Goal: Check status: Check status

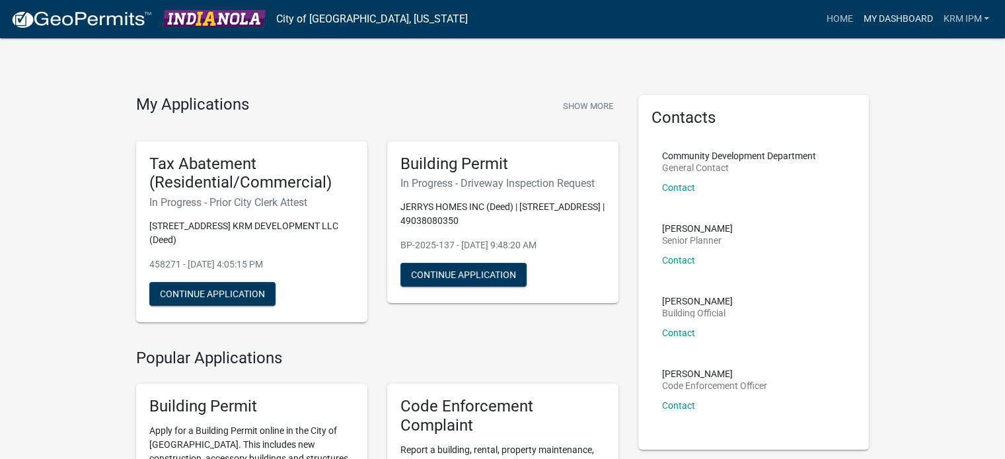
click at [890, 15] on link "My Dashboard" at bounding box center [898, 19] width 80 height 25
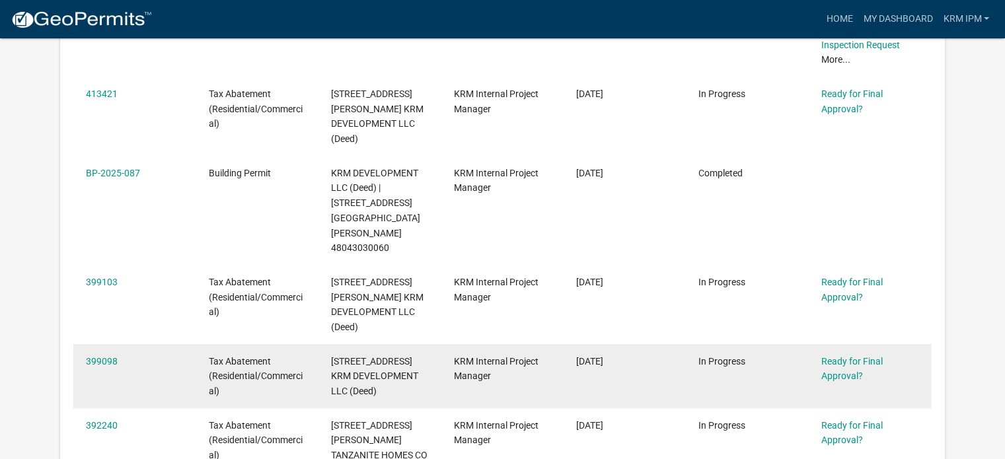
scroll to position [505, 0]
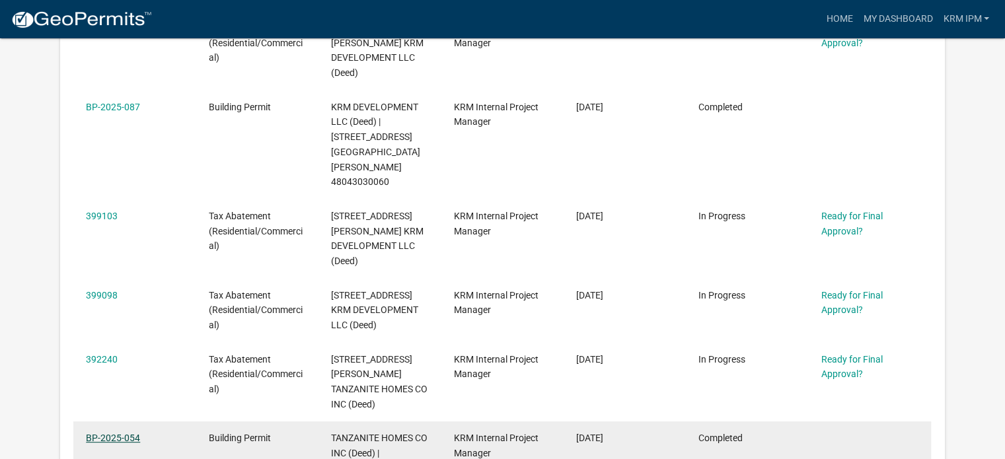
click at [112, 433] on link "BP-2025-054" at bounding box center [113, 438] width 54 height 11
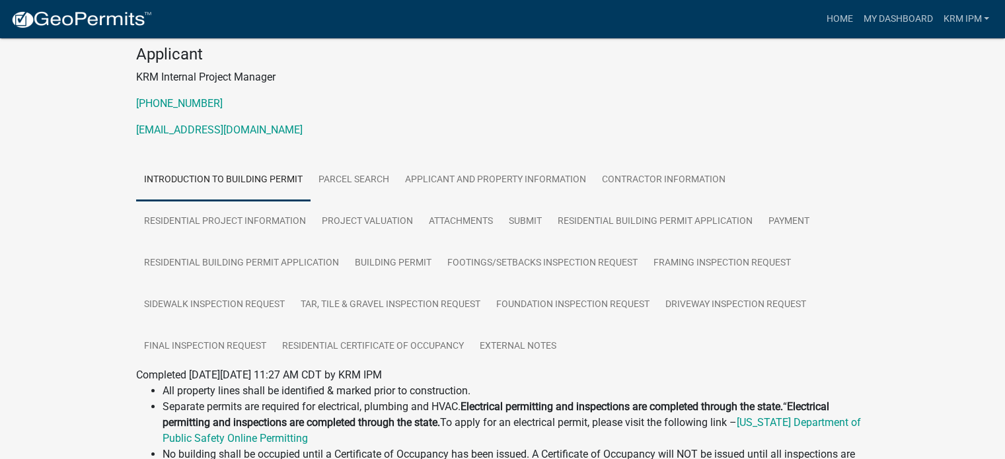
scroll to position [132, 0]
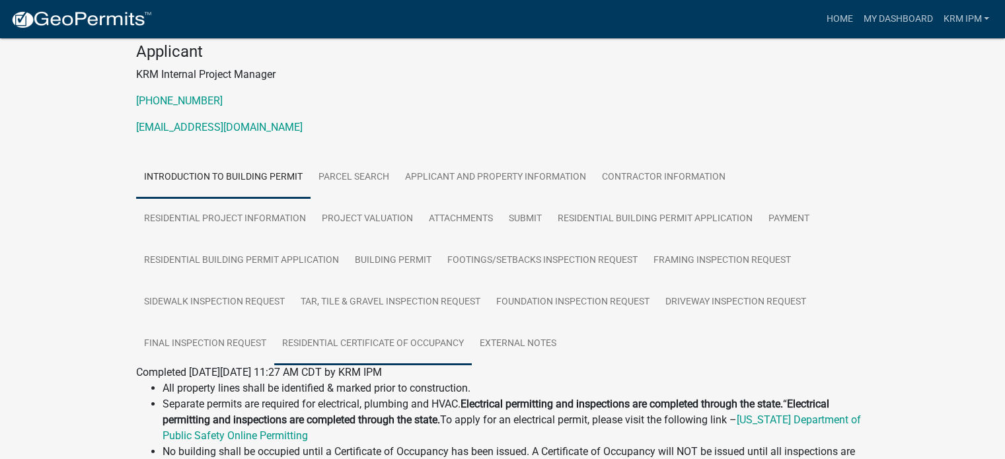
click at [408, 338] on link "Residential Certificate of Occupancy" at bounding box center [373, 344] width 198 height 42
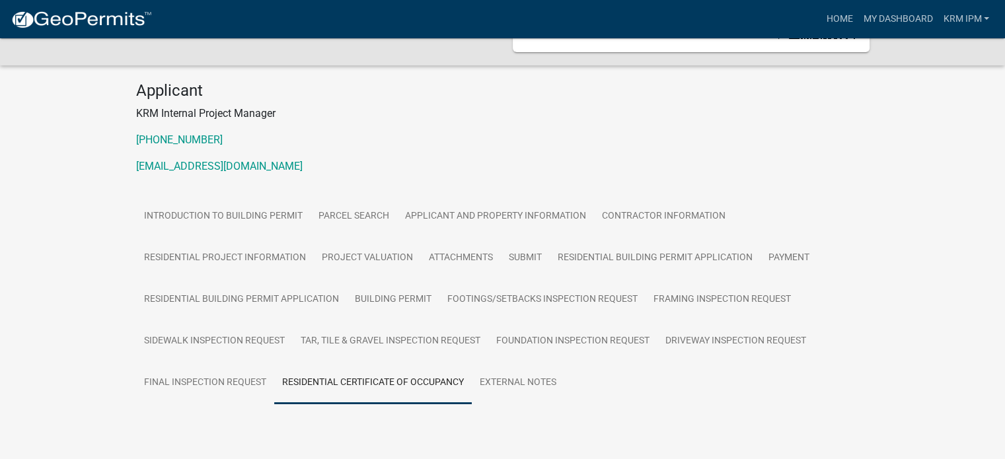
scroll to position [125, 0]
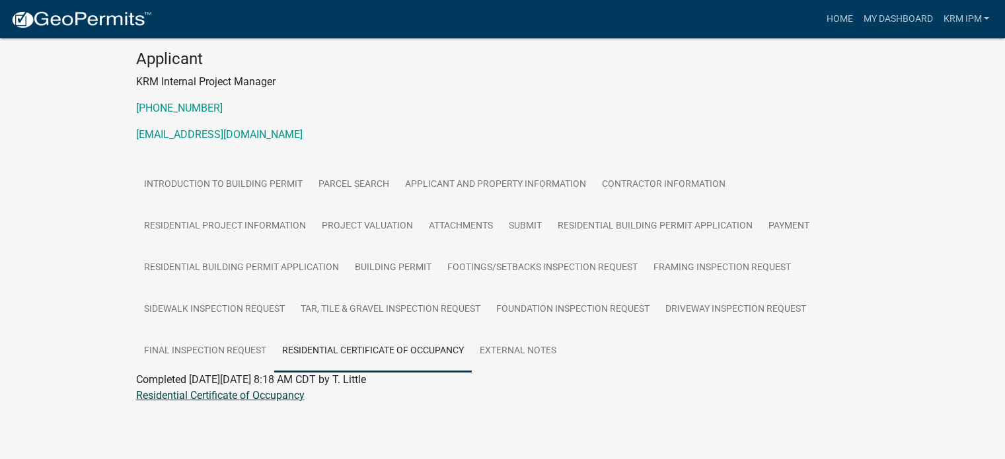
click at [254, 399] on link "Residential Certificate of Occupancy" at bounding box center [220, 395] width 168 height 13
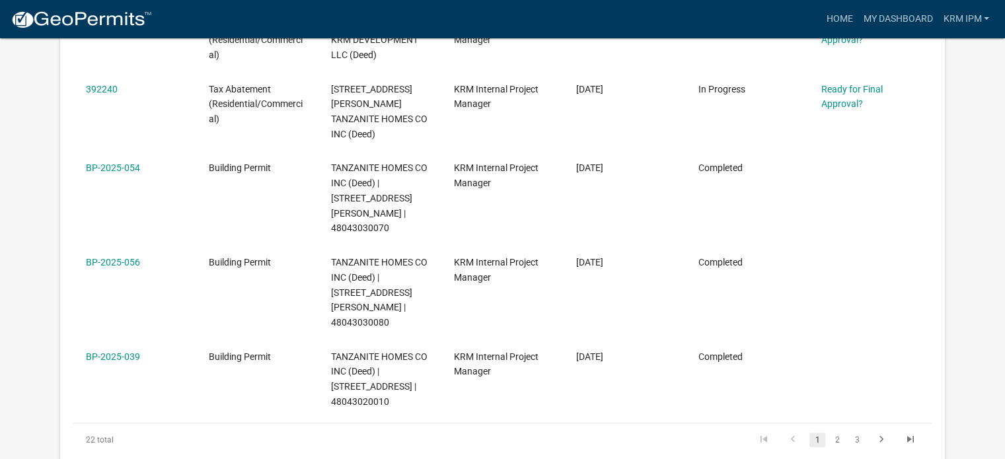
scroll to position [852, 0]
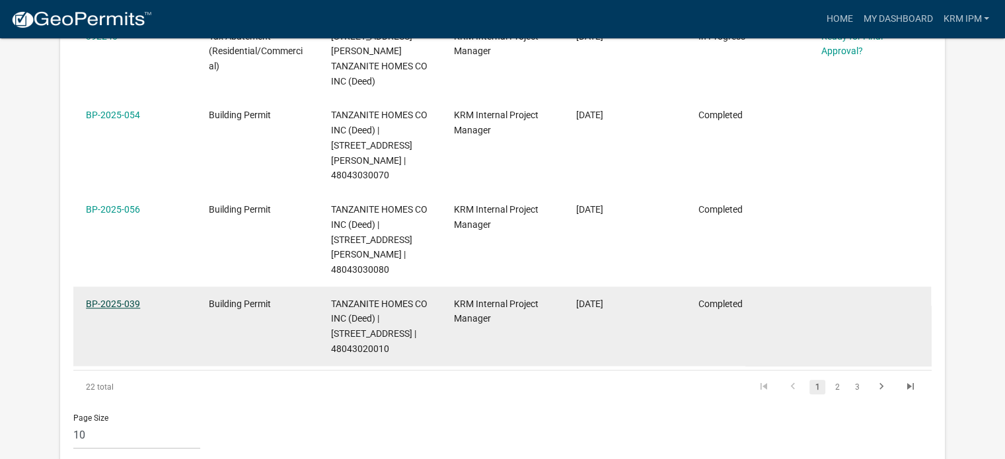
click at [115, 299] on link "BP-2025-039" at bounding box center [113, 304] width 54 height 11
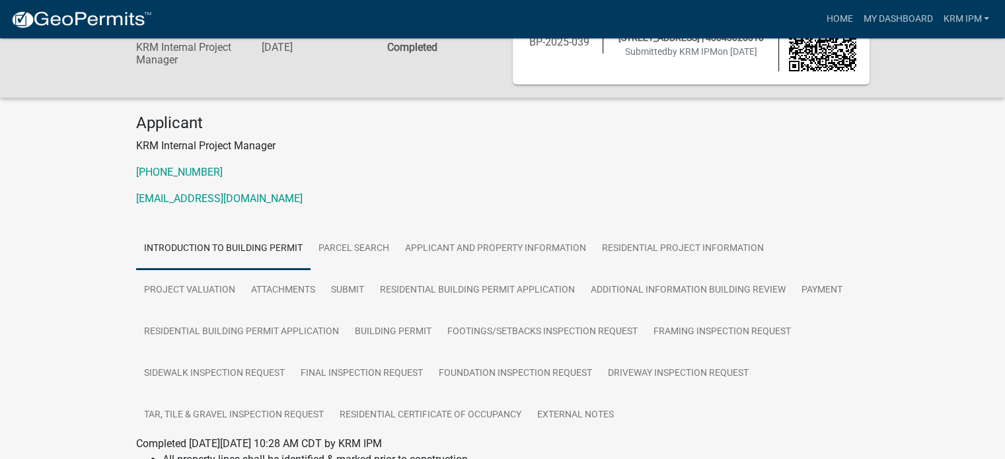
scroll to position [132, 0]
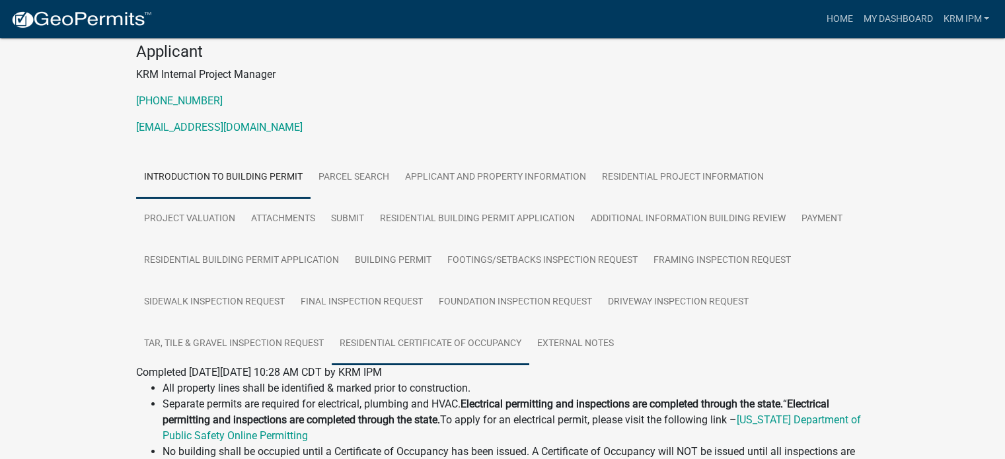
click at [476, 346] on link "Residential Certificate of Occupancy" at bounding box center [431, 344] width 198 height 42
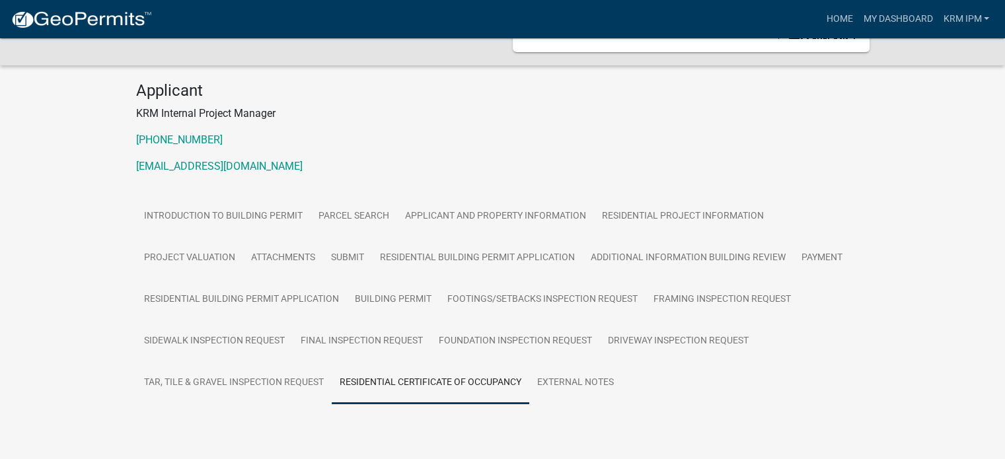
scroll to position [125, 0]
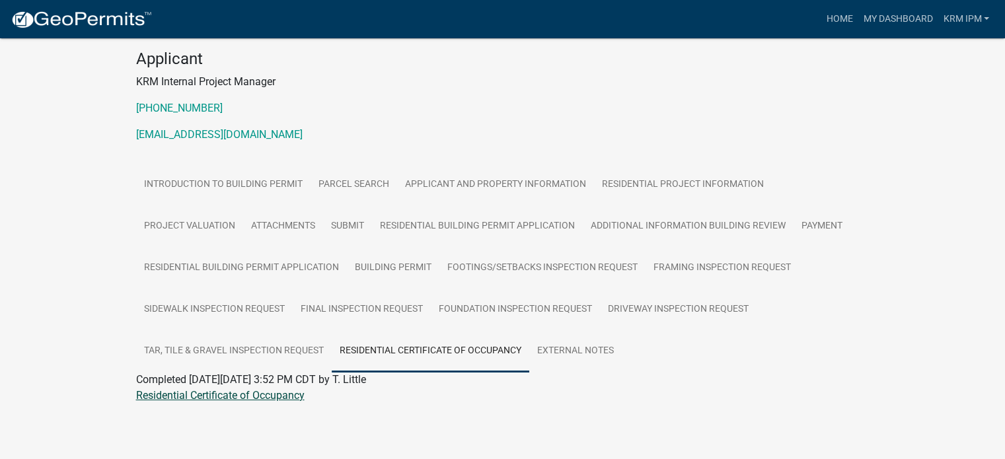
click at [272, 395] on link "Residential Certificate of Occupancy" at bounding box center [220, 395] width 168 height 13
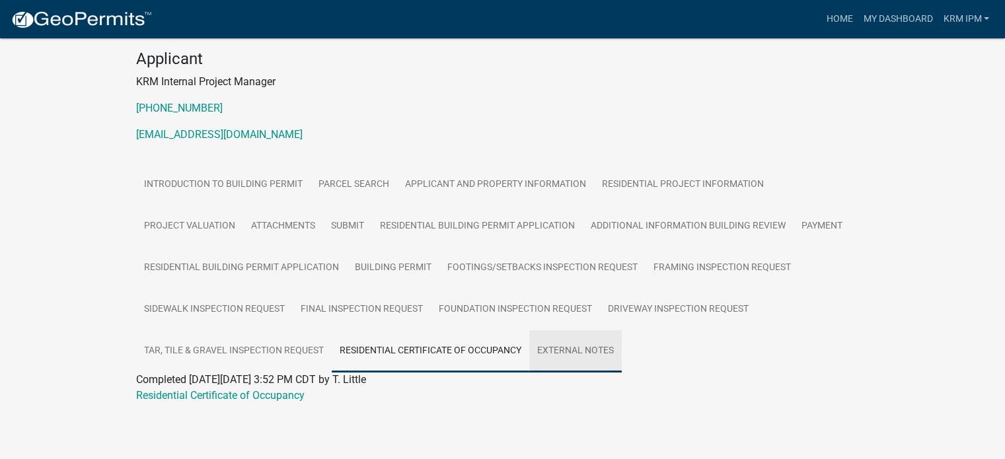
click at [592, 346] on link "External Notes" at bounding box center [575, 351] width 93 height 42
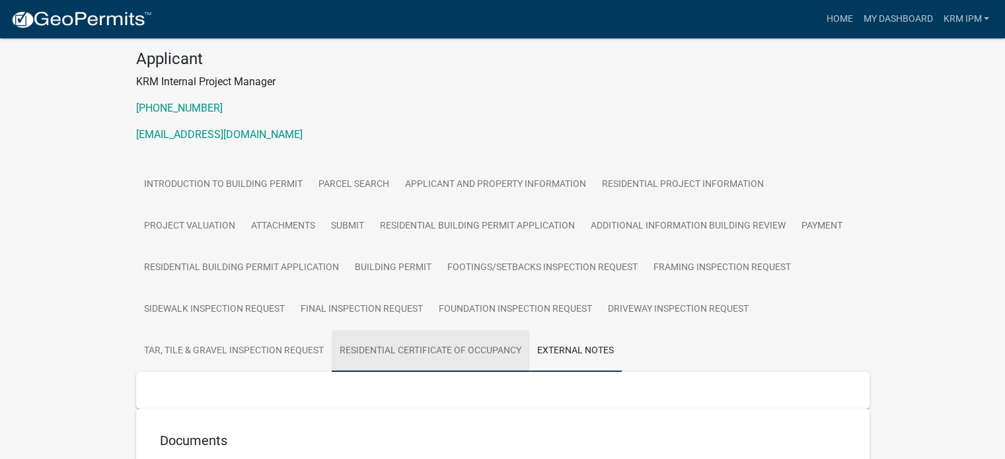
click at [474, 346] on link "Residential Certificate of Occupancy" at bounding box center [431, 351] width 198 height 42
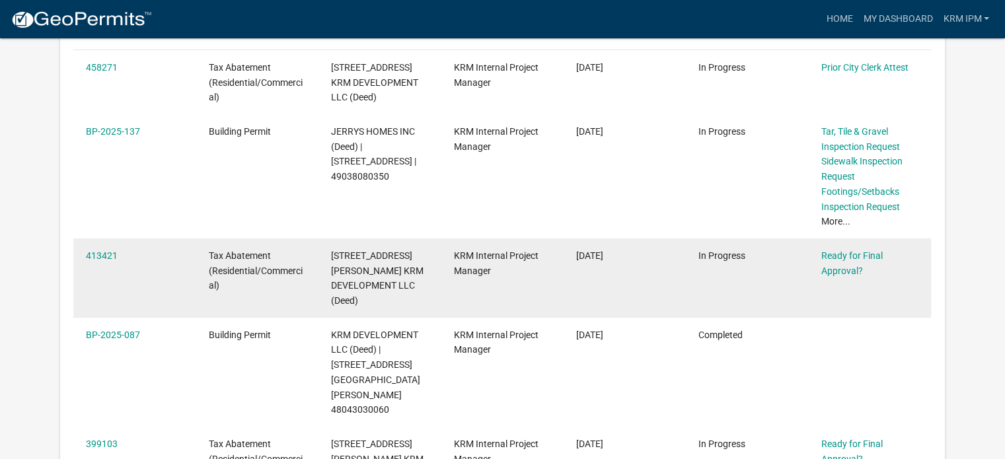
scroll to position [301, 0]
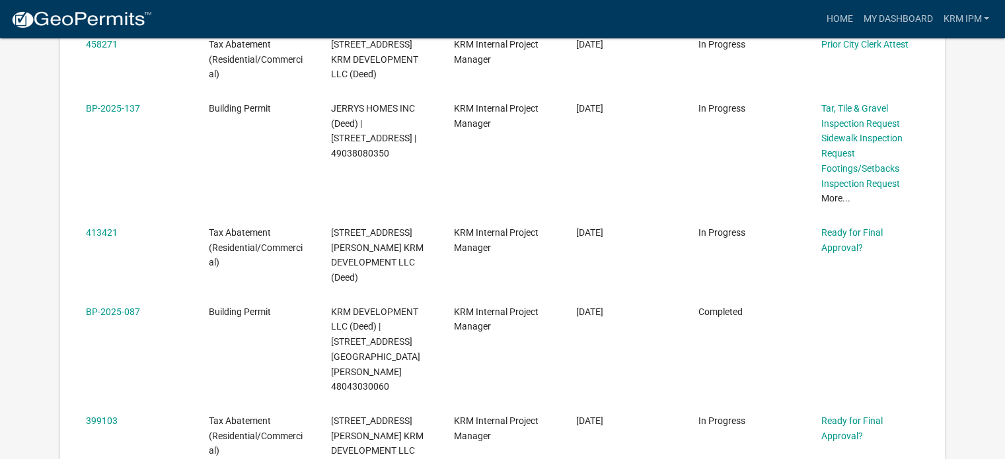
click at [127, 307] on link "BP-2025-087" at bounding box center [113, 312] width 54 height 11
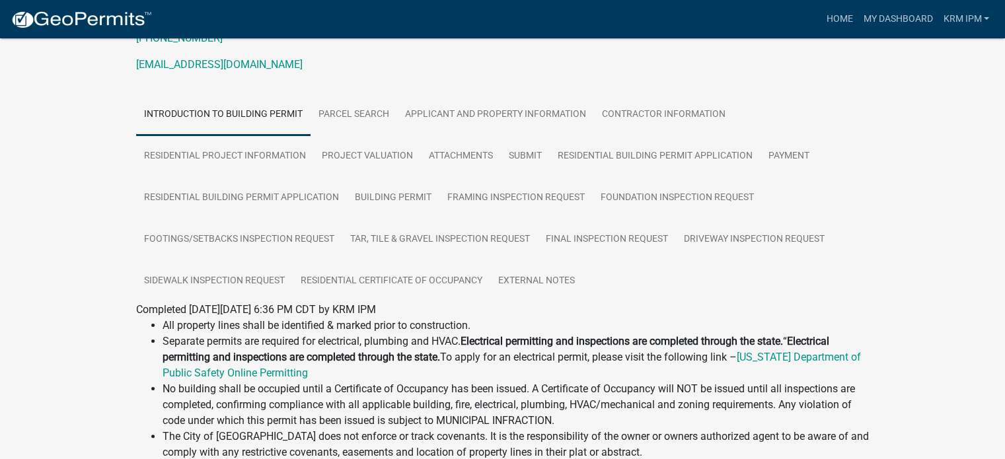
scroll to position [198, 0]
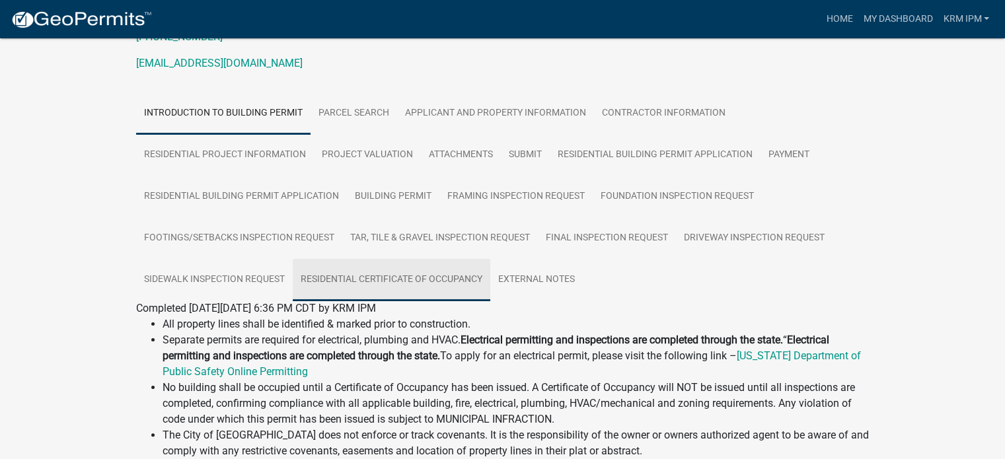
click at [420, 276] on link "Residential Certificate of Occupancy" at bounding box center [392, 280] width 198 height 42
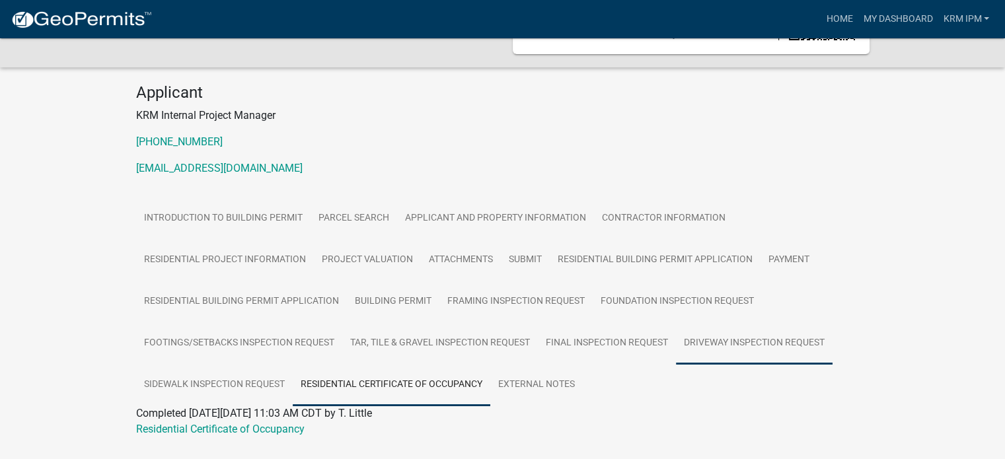
scroll to position [125, 0]
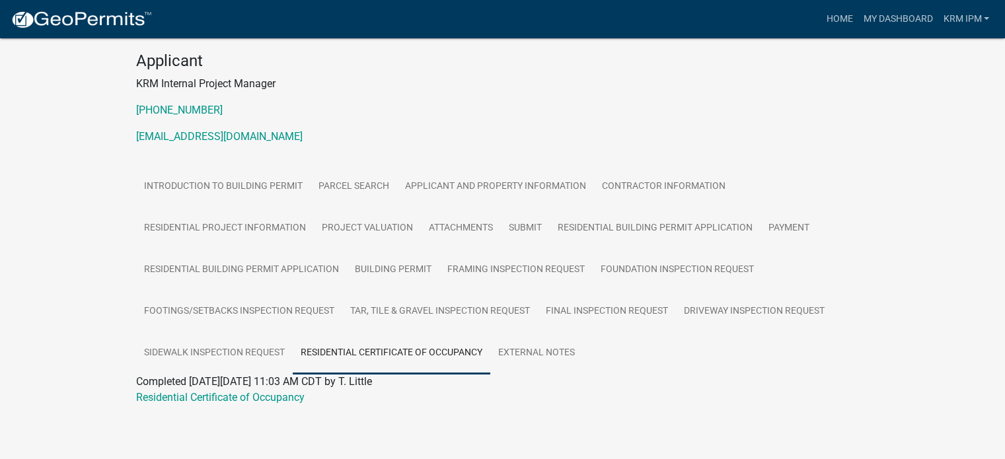
click at [468, 351] on link "Residential Certificate of Occupancy" at bounding box center [392, 353] width 198 height 42
drag, startPoint x: 466, startPoint y: 351, endPoint x: 412, endPoint y: 350, distance: 53.5
click at [412, 350] on link "Residential Certificate of Occupancy" at bounding box center [392, 353] width 198 height 42
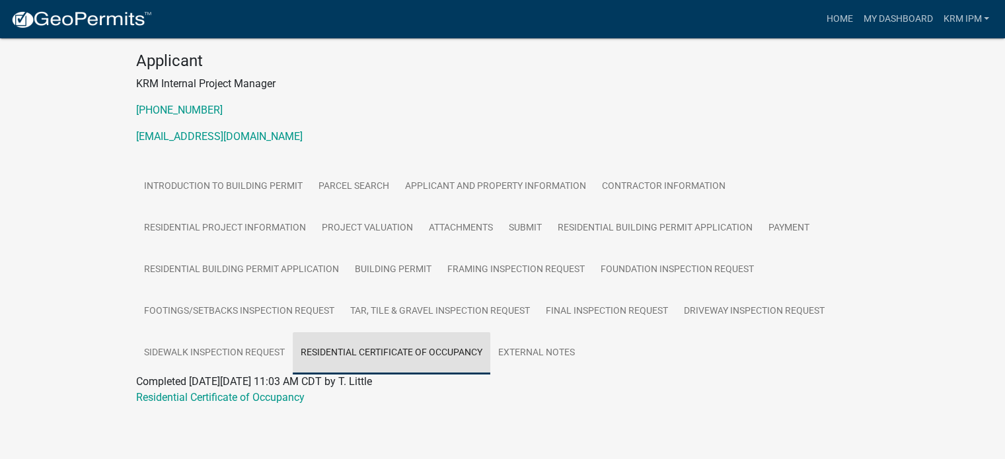
click at [441, 348] on link "Residential Certificate of Occupancy" at bounding box center [392, 353] width 198 height 42
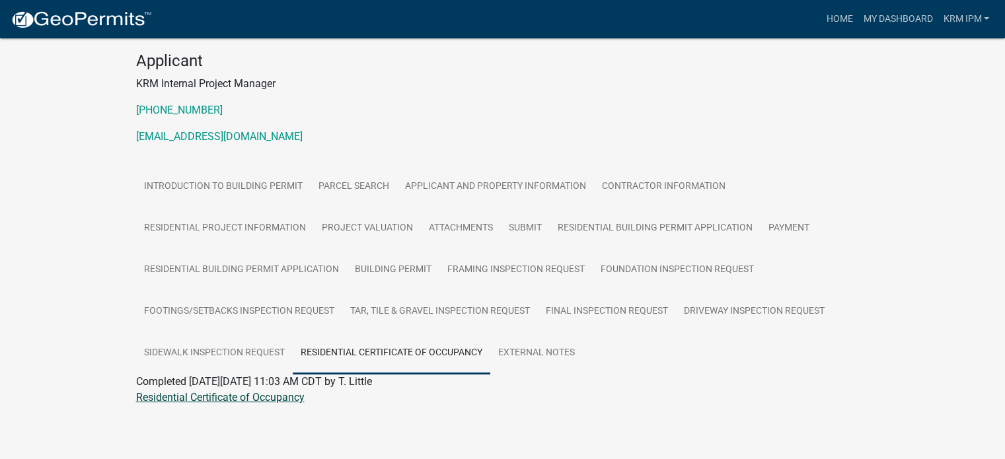
click at [237, 398] on link "Residential Certificate of Occupancy" at bounding box center [220, 397] width 168 height 13
